Goal: Information Seeking & Learning: Understand process/instructions

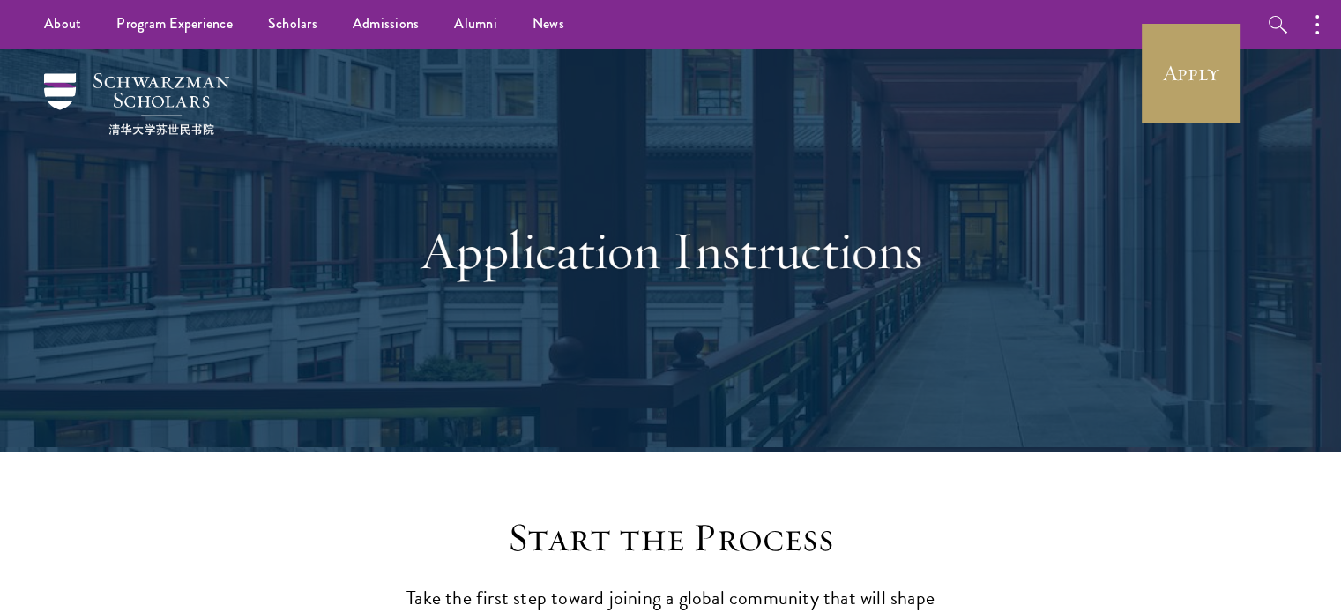
click at [1294, 81] on div at bounding box center [670, 249] width 1341 height 403
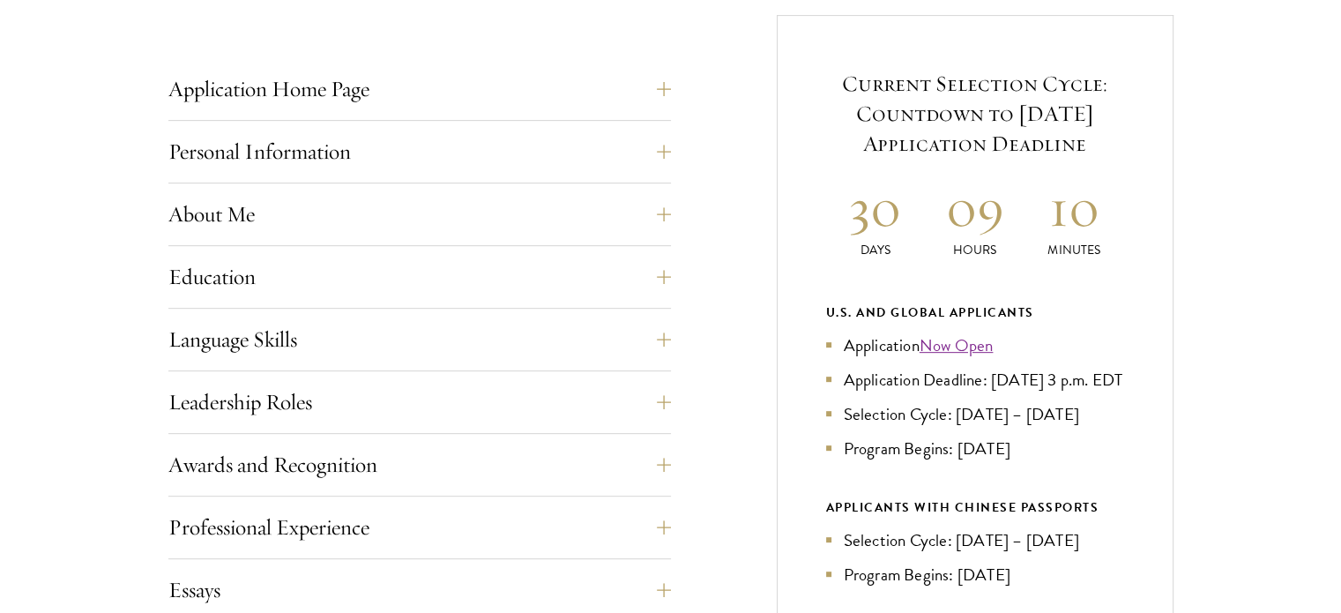
scroll to position [744, 0]
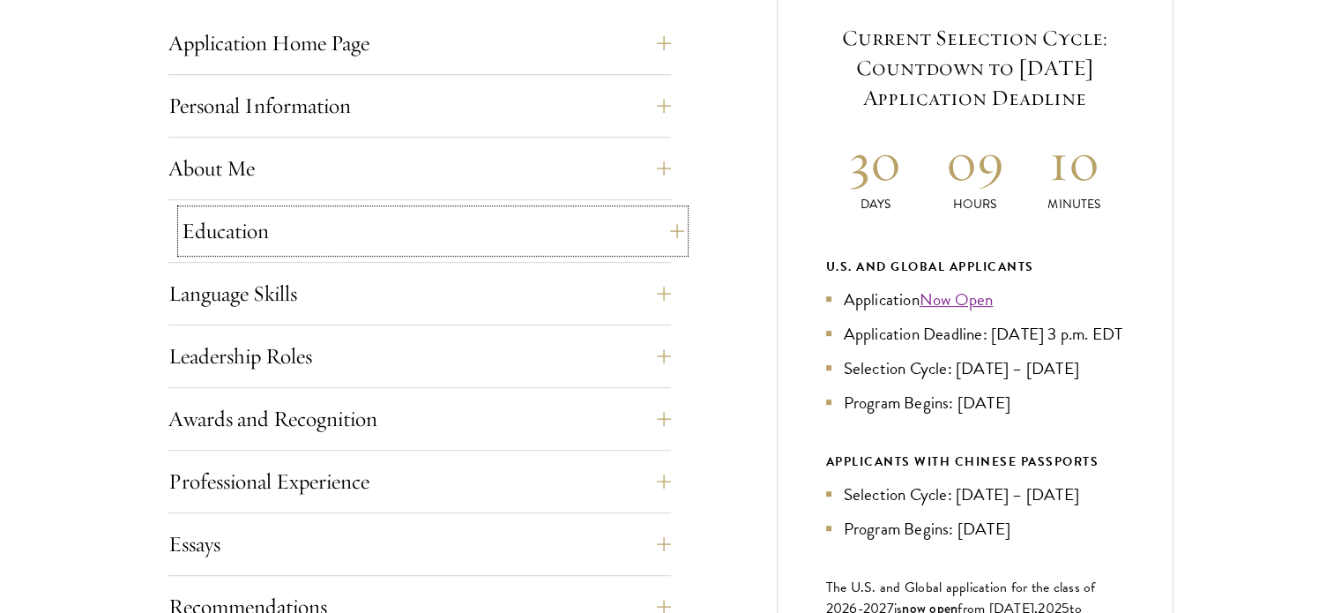
click at [346, 233] on button "Education" at bounding box center [433, 231] width 502 height 42
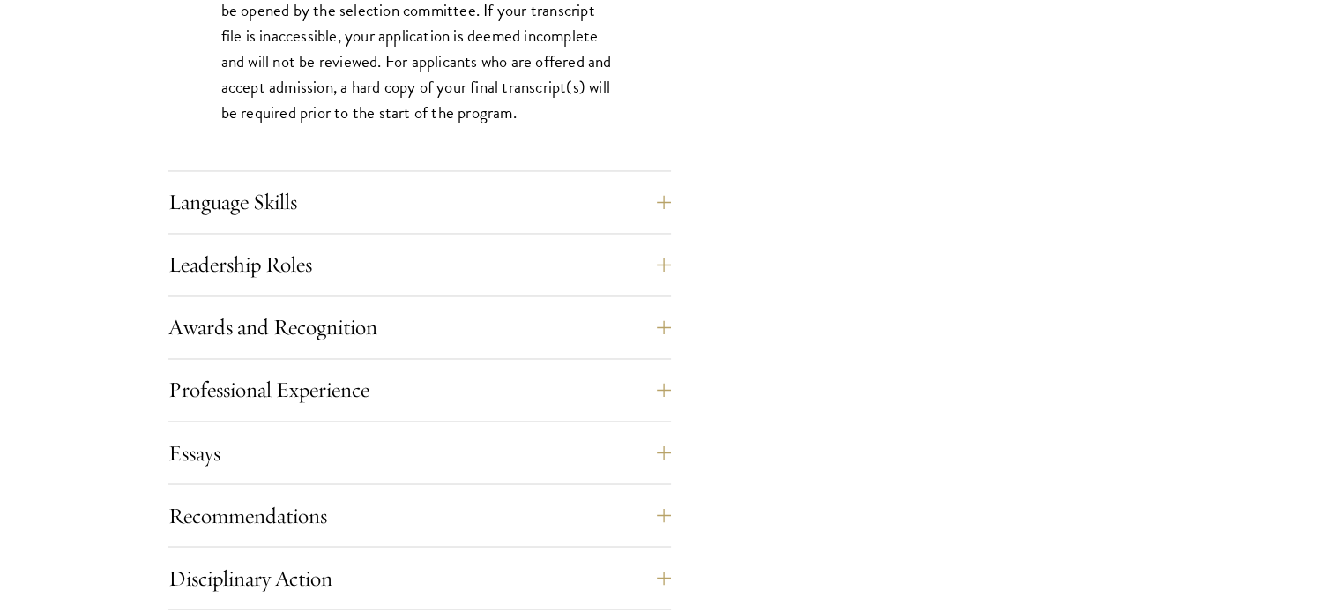
scroll to position [2919, 0]
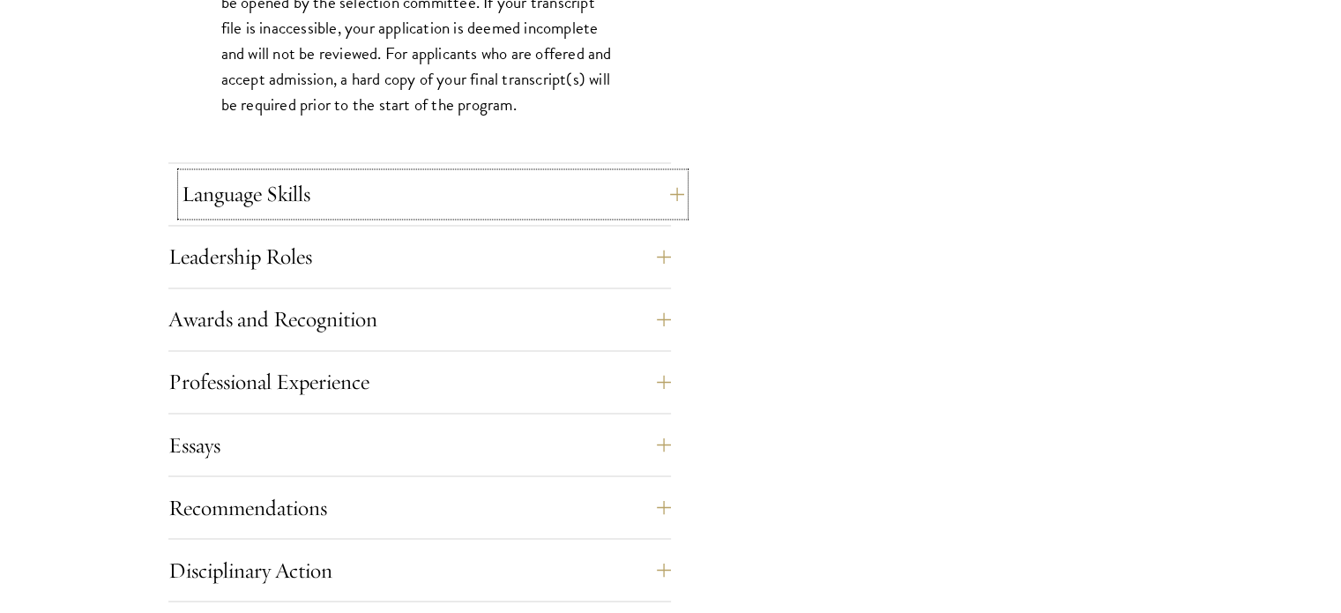
click at [405, 176] on button "Language Skills" at bounding box center [433, 194] width 502 height 42
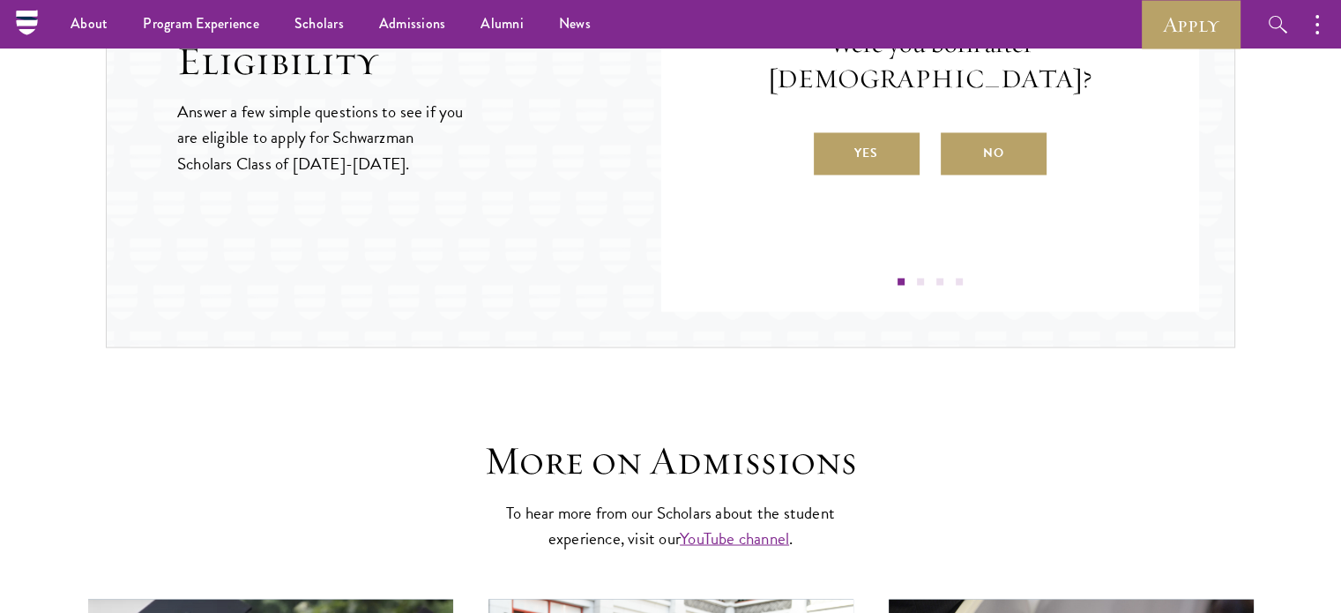
scroll to position [2797, 0]
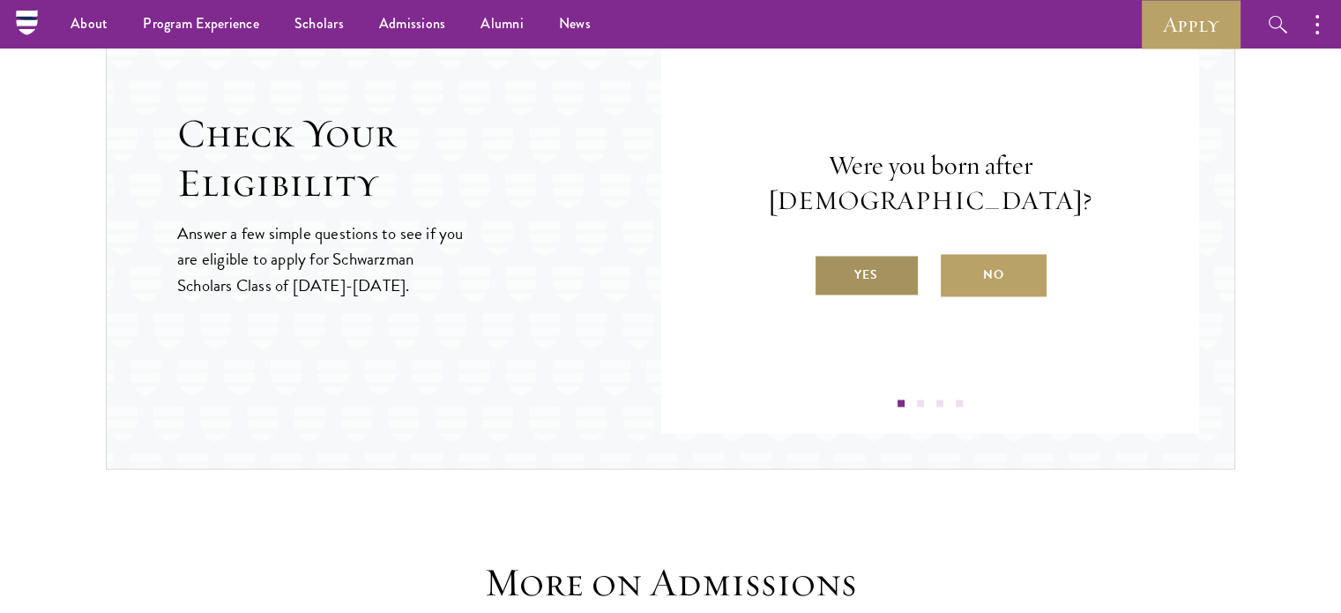
click at [881, 258] on label "Yes" at bounding box center [866, 275] width 106 height 42
click at [829, 258] on input "Yes" at bounding box center [821, 264] width 16 height 16
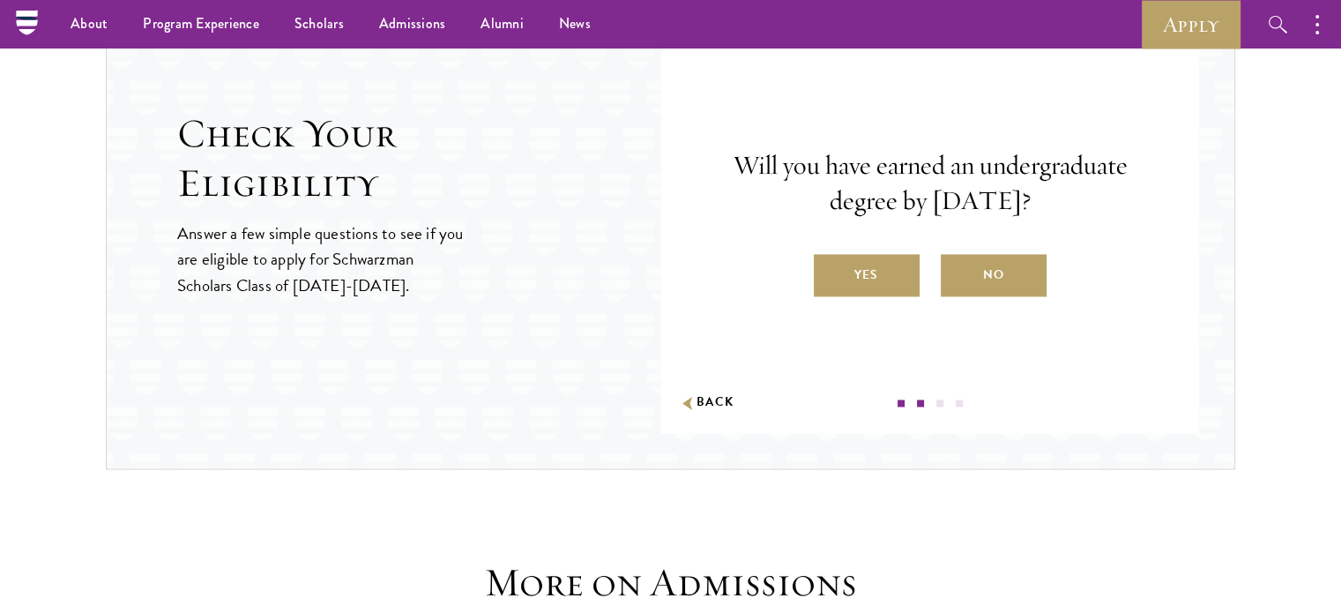
click at [881, 258] on label "Yes" at bounding box center [866, 275] width 106 height 42
click at [829, 258] on input "Yes" at bounding box center [821, 264] width 16 height 16
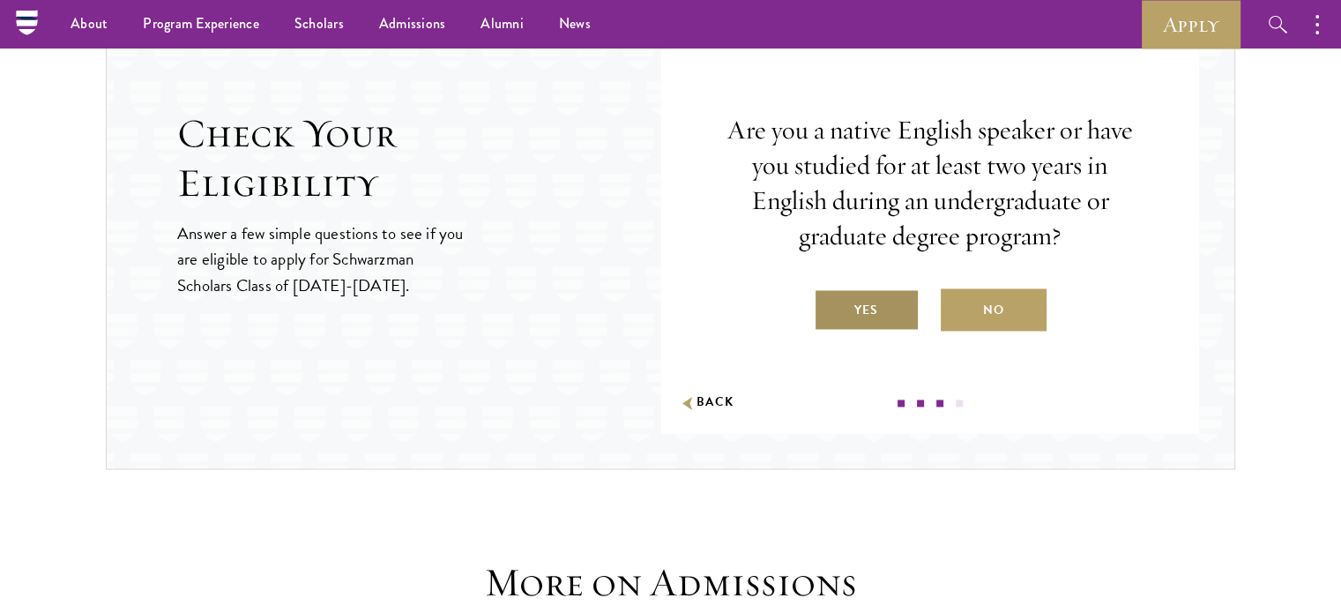
click at [866, 295] on label "Yes" at bounding box center [866, 309] width 106 height 42
click at [829, 295] on input "Yes" at bounding box center [821, 299] width 16 height 16
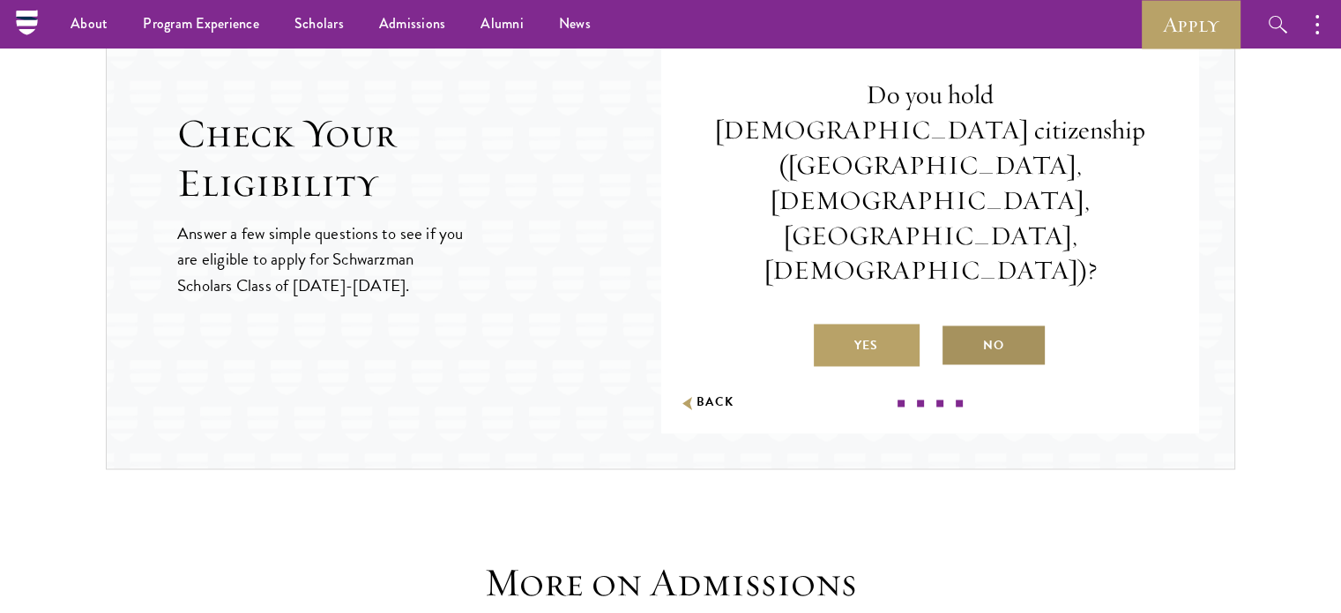
click at [959, 323] on label "No" at bounding box center [993, 344] width 106 height 42
click at [956, 326] on input "No" at bounding box center [948, 334] width 16 height 16
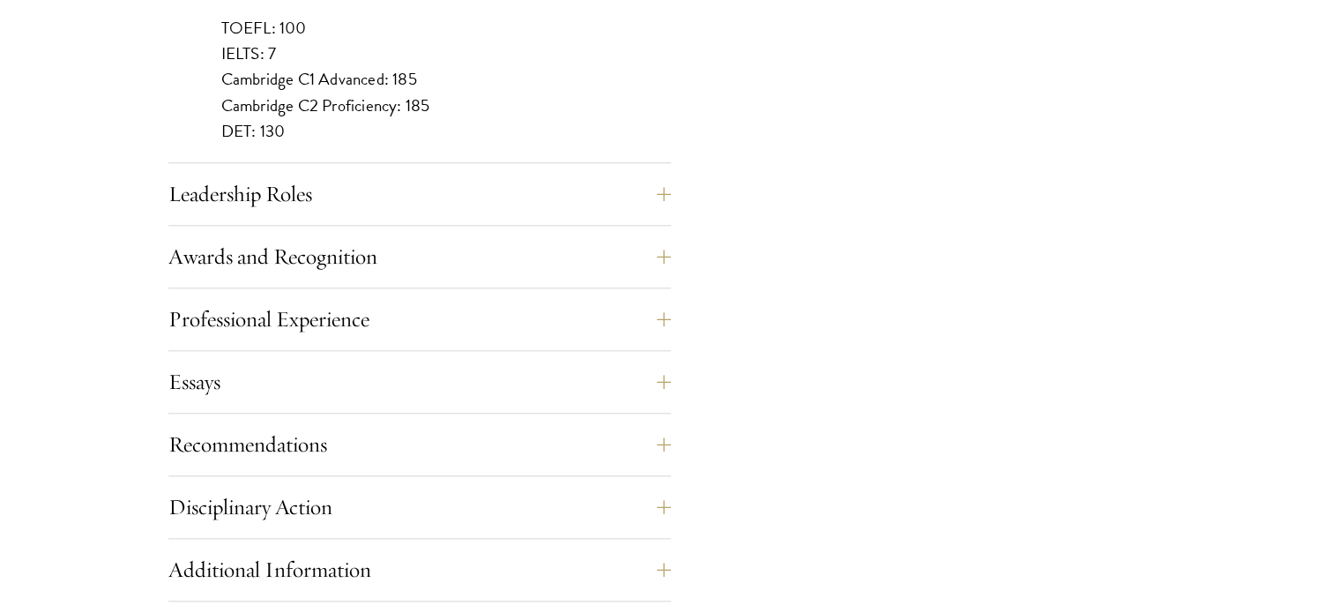
scroll to position [1784, 0]
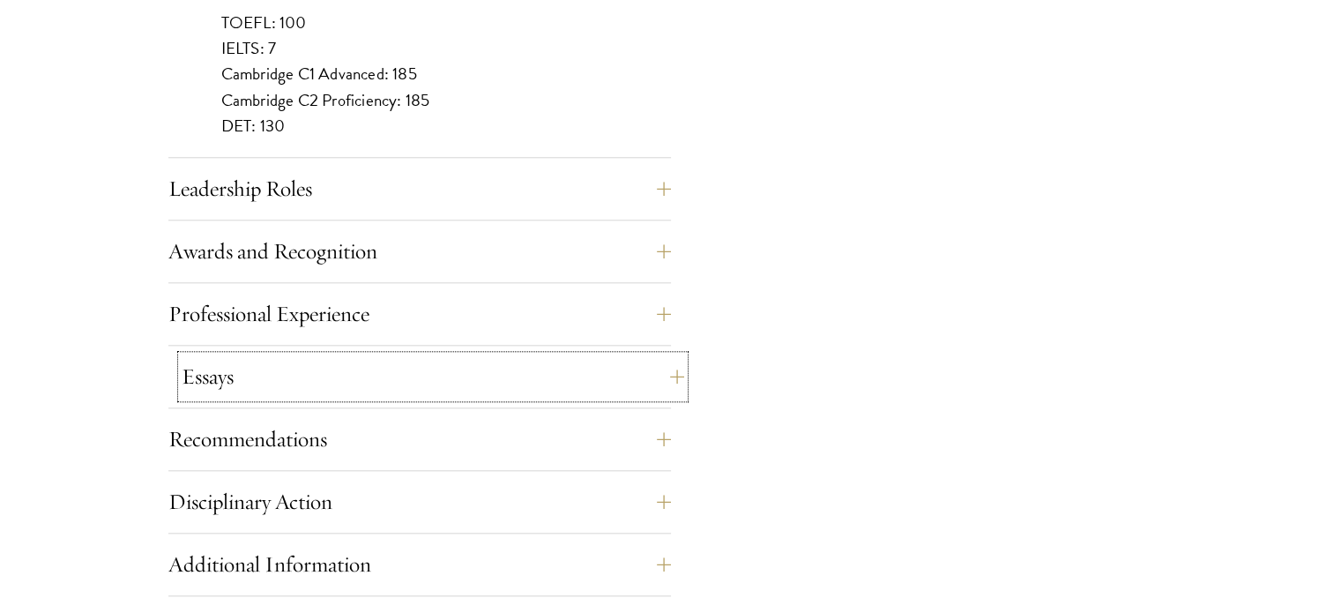
click at [434, 369] on button "Essays" at bounding box center [433, 376] width 502 height 42
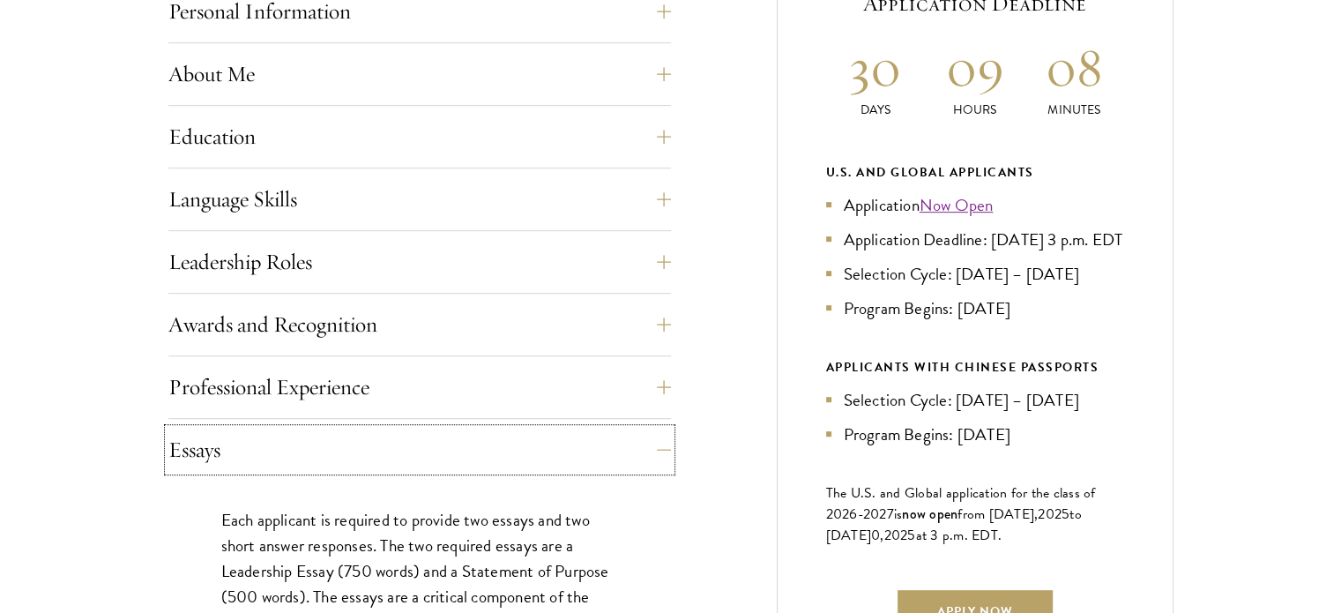
scroll to position [1139, 0]
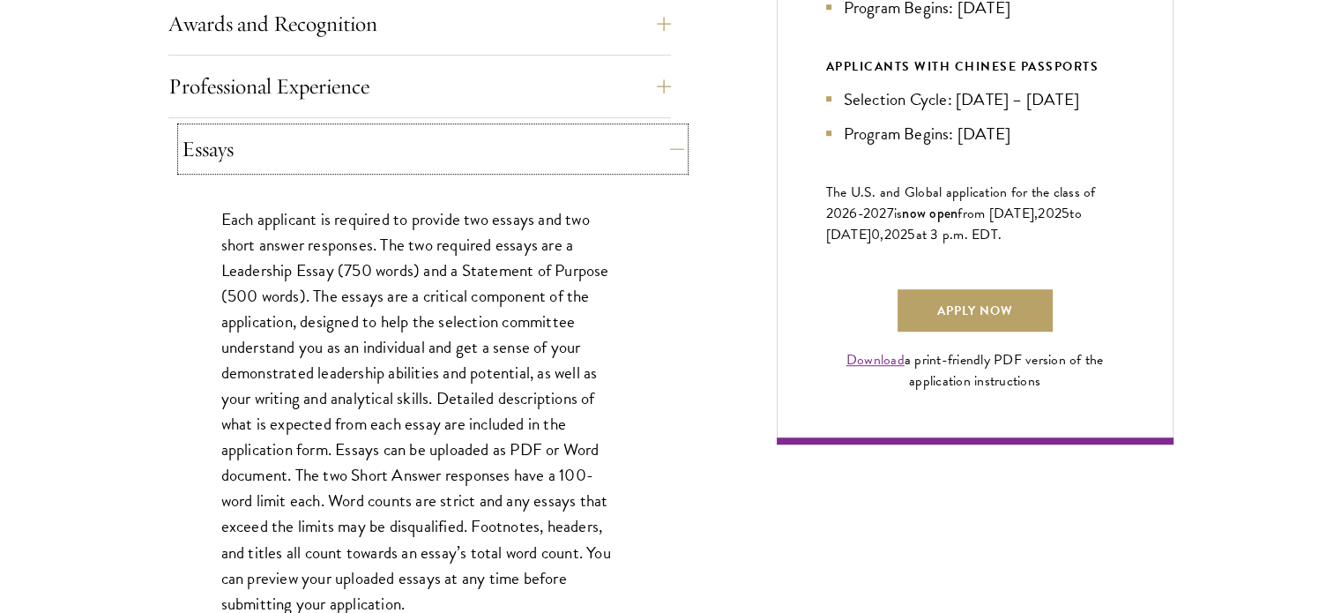
click at [509, 148] on button "Essays" at bounding box center [433, 149] width 502 height 42
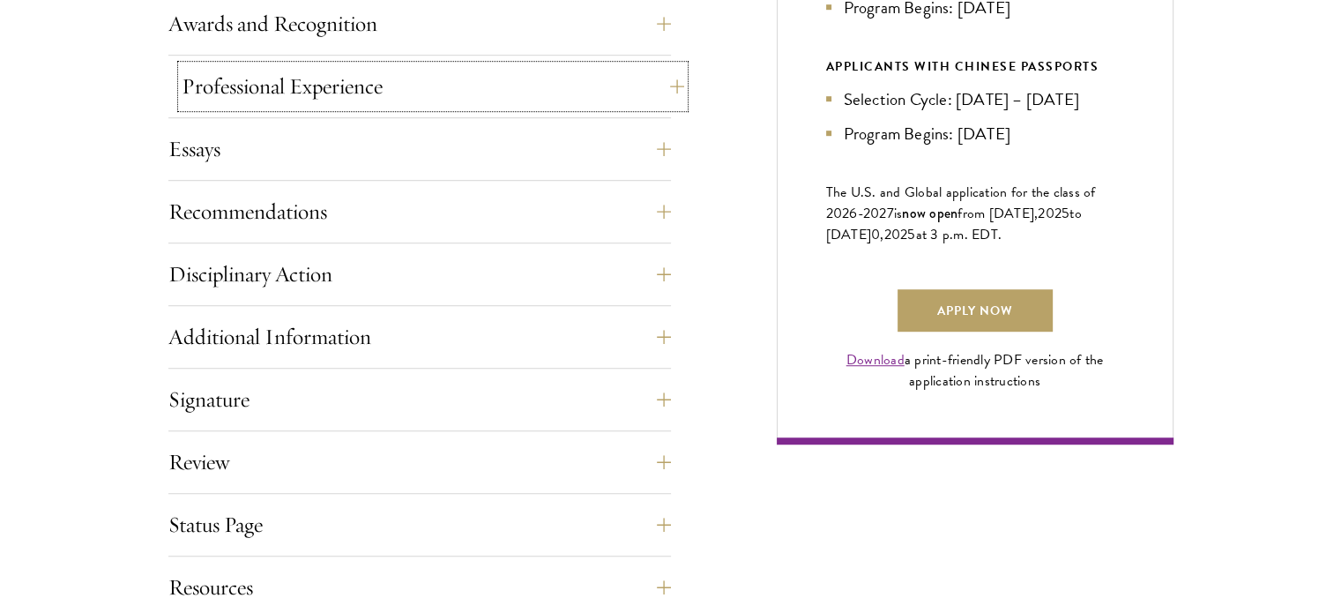
click at [494, 99] on button "Professional Experience" at bounding box center [433, 86] width 502 height 42
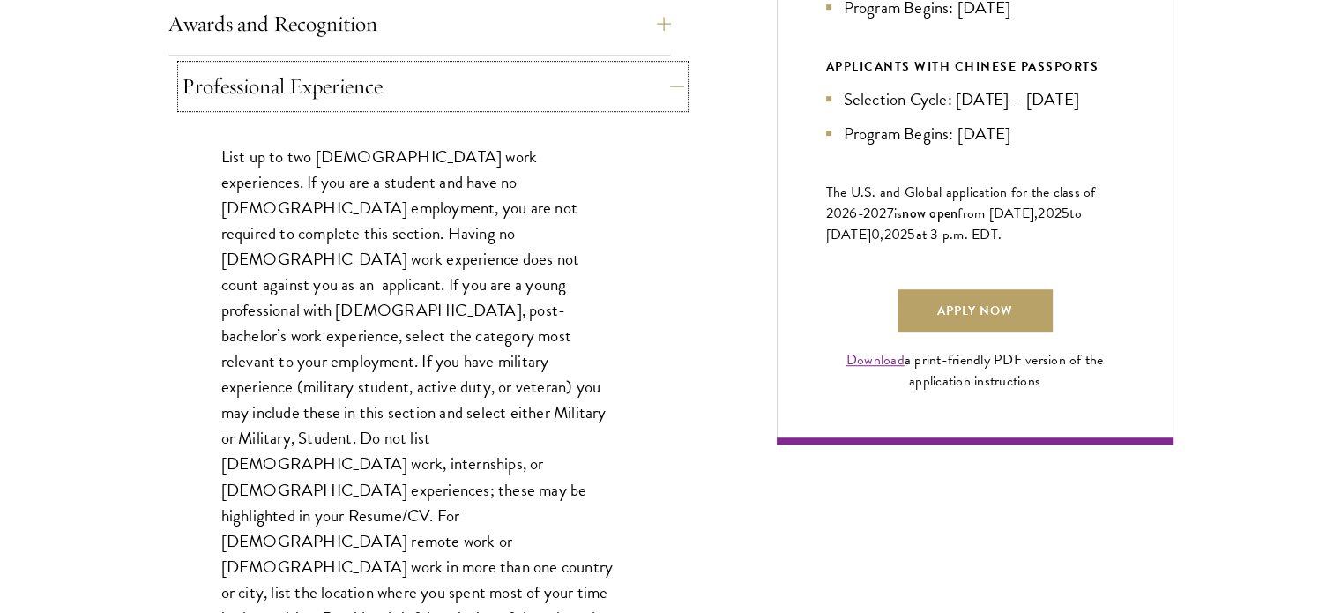
click at [494, 99] on button "Professional Experience" at bounding box center [433, 86] width 502 height 42
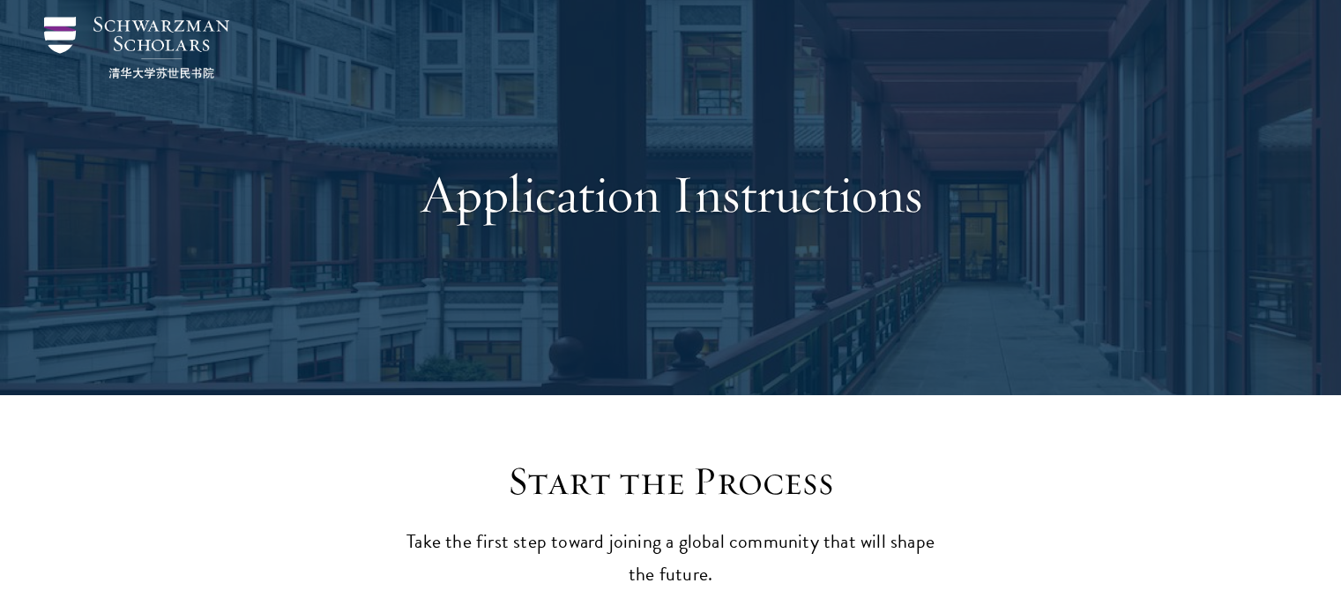
scroll to position [0, 0]
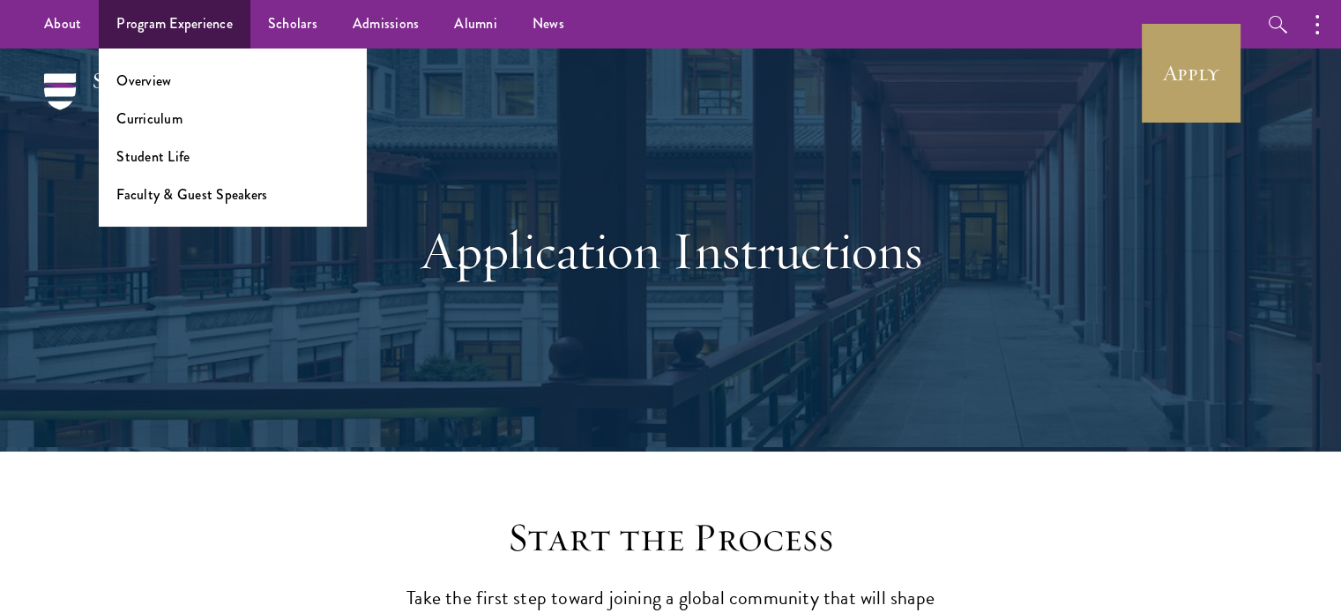
click at [144, 70] on ul "Overview Curriculum Student Life Faculty & Guest Speakers" at bounding box center [233, 137] width 268 height 178
click at [147, 81] on link "Overview" at bounding box center [143, 81] width 55 height 20
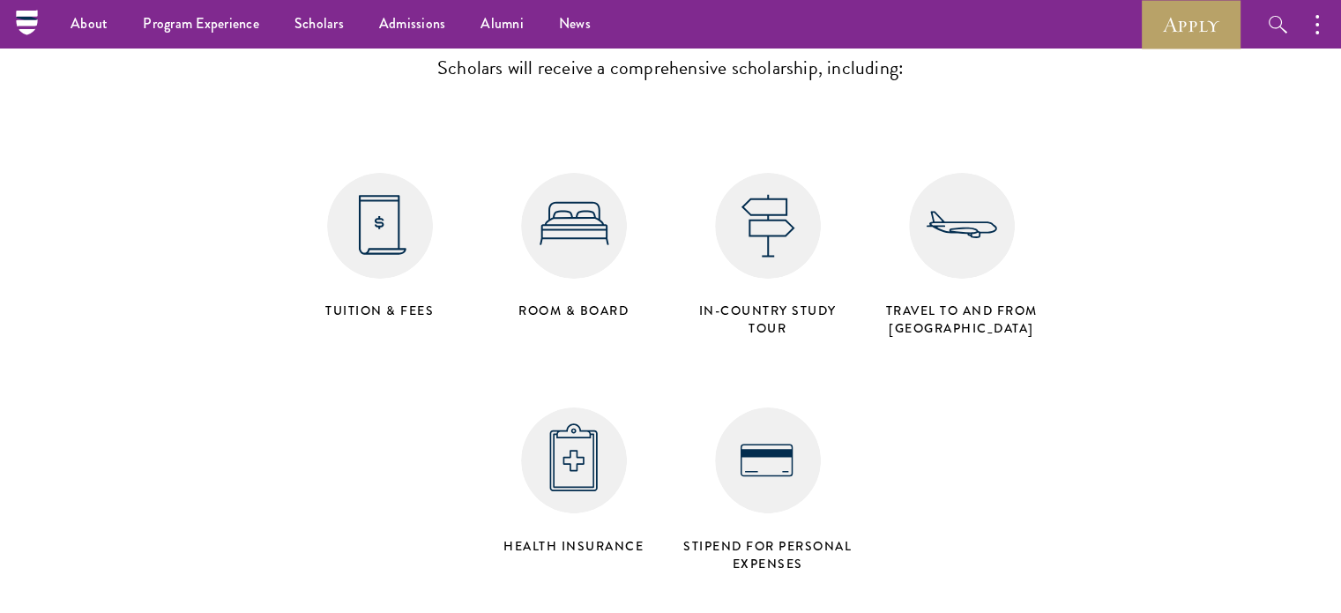
scroll to position [7076, 0]
